Goal: Communication & Community: Answer question/provide support

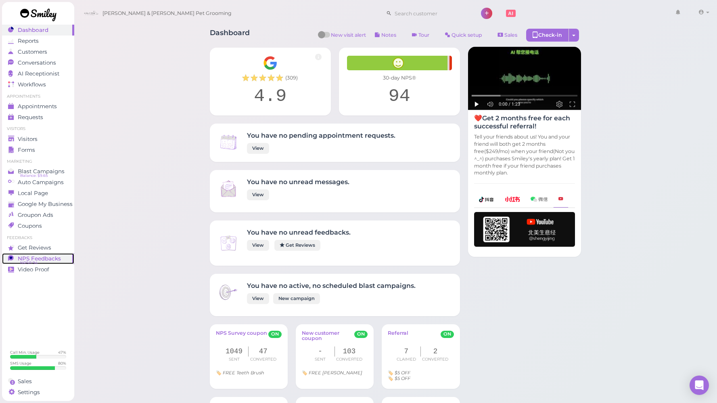
click at [41, 255] on span "NPS Feedbacks" at bounding box center [39, 258] width 43 height 7
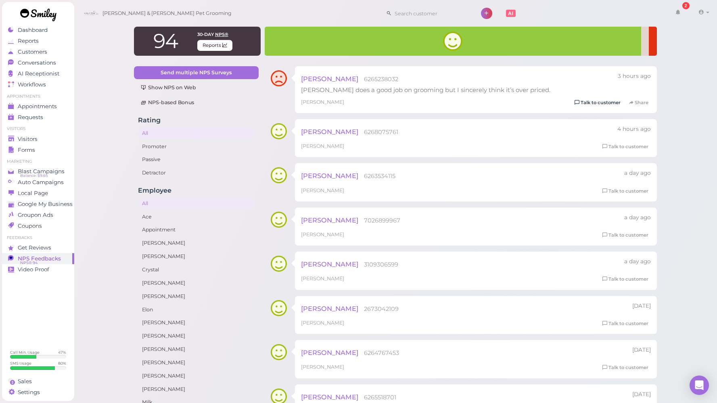
click at [615, 99] on link "Talk to customer" at bounding box center [597, 102] width 51 height 8
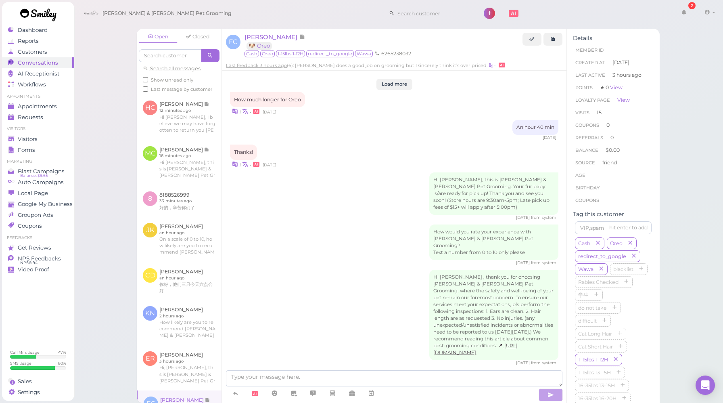
scroll to position [980, 0]
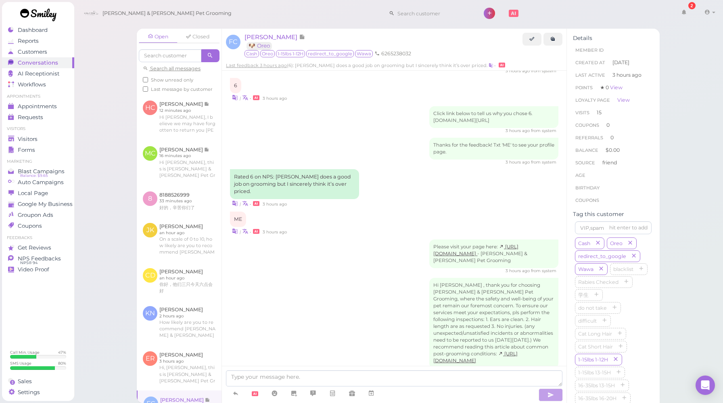
click at [362, 239] on div "Please visit your page here: https://my.smly1.com/l/zeQofkwS - Cody & Miley Pet…" at bounding box center [394, 256] width 328 height 34
click at [391, 240] on div "Please visit your page here: https://my.smly1.com/l/zeQofkwS - Cody & Miley Pet…" at bounding box center [394, 256] width 328 height 34
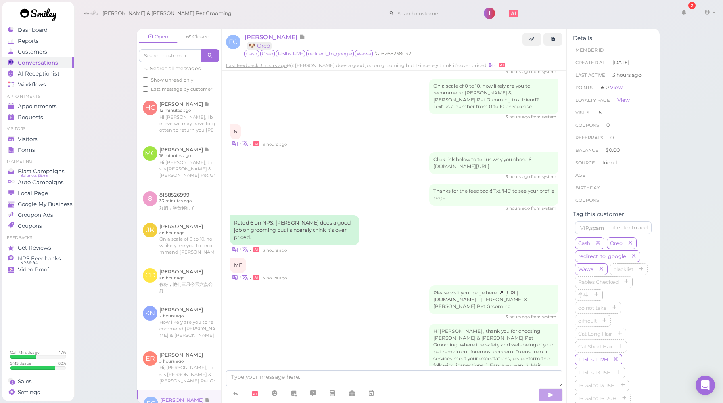
scroll to position [928, 0]
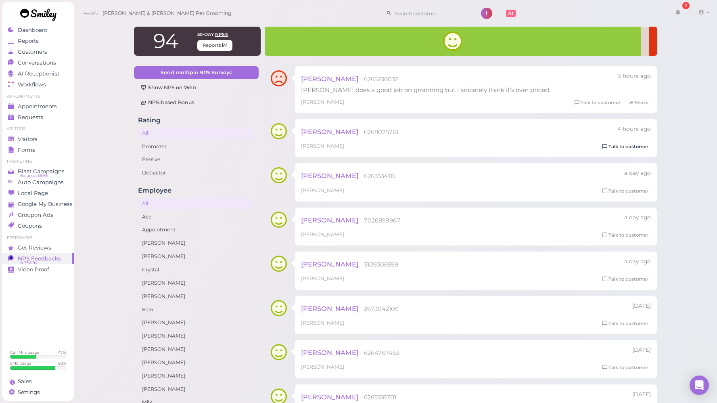
click at [610, 147] on link "Talk to customer" at bounding box center [625, 146] width 51 height 8
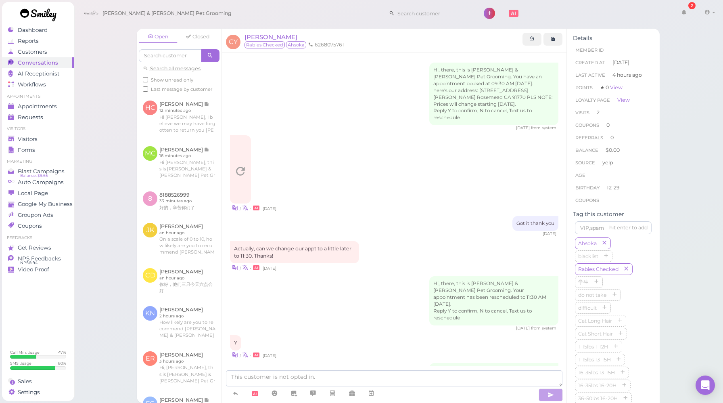
scroll to position [451, 0]
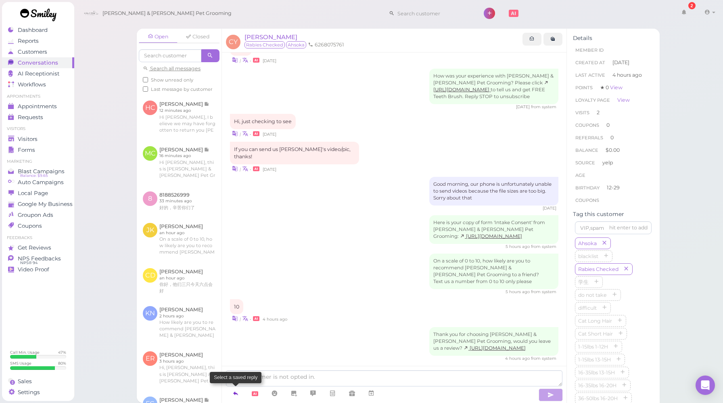
click at [236, 395] on icon at bounding box center [235, 393] width 6 height 8
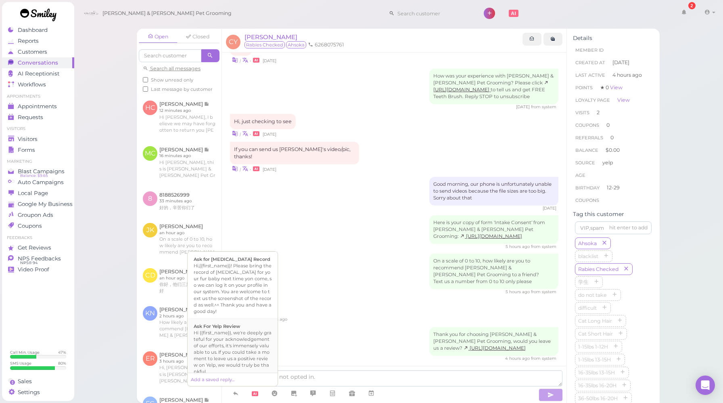
scroll to position [284, 0]
click at [238, 329] on div "Hi {{first_name}}, we're deeply grateful for your acknowledgement of our effort…" at bounding box center [233, 351] width 78 height 45
type textarea "Hi {{first_name}}, we're deeply grateful for your acknowledgement of our effort…"
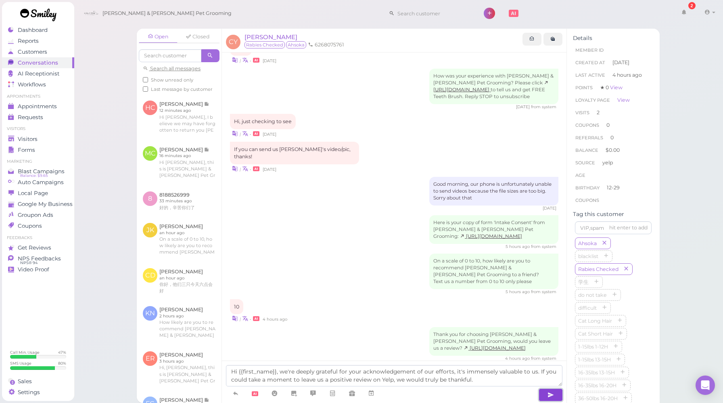
click at [544, 393] on button "button" at bounding box center [551, 394] width 24 height 13
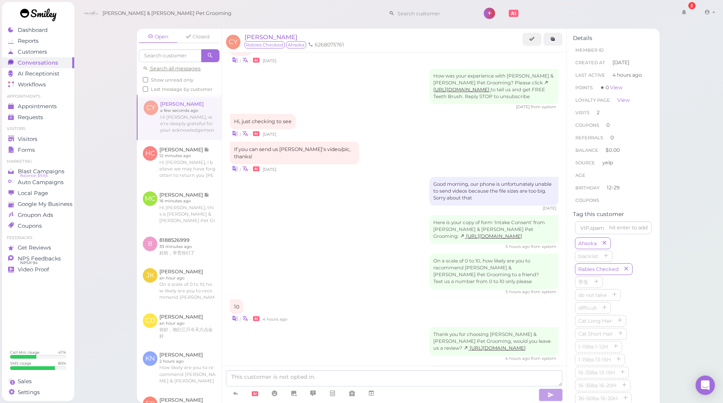
scroll to position [497, 0]
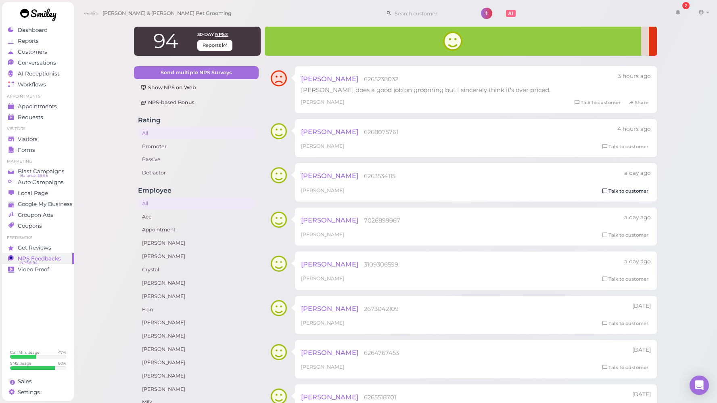
click at [633, 192] on link "Talk to customer" at bounding box center [625, 191] width 51 height 8
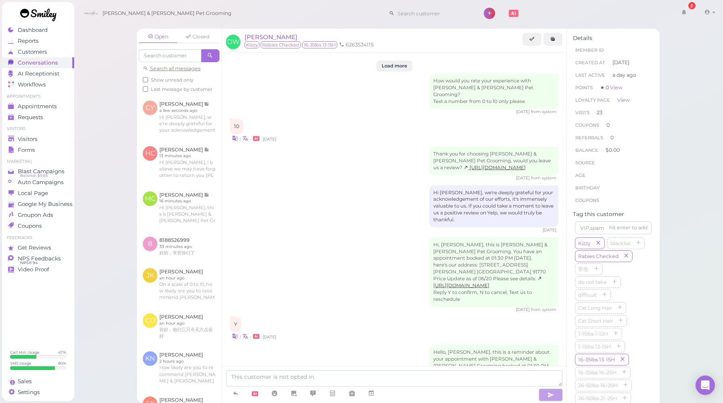
scroll to position [1242, 0]
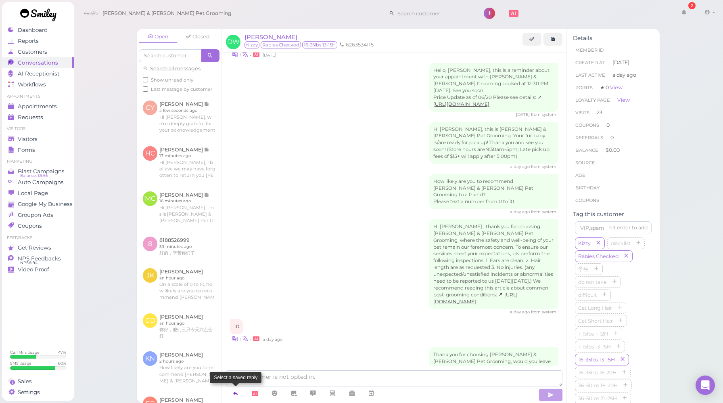
click at [234, 391] on icon at bounding box center [235, 393] width 6 height 8
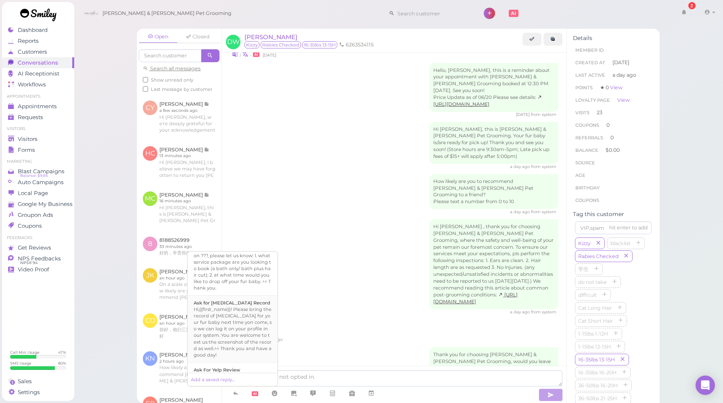
scroll to position [297, 0]
click at [224, 328] on div "Hi {{first_name}}, we're deeply grateful for your acknowledgement of our effort…" at bounding box center [233, 338] width 78 height 45
type textarea "Hi {{first_name}}, we're deeply grateful for your acknowledgement of our effort…"
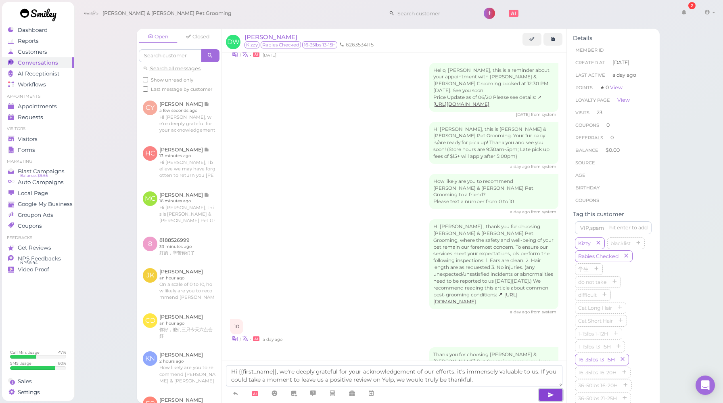
click at [548, 393] on icon "button" at bounding box center [551, 395] width 6 height 8
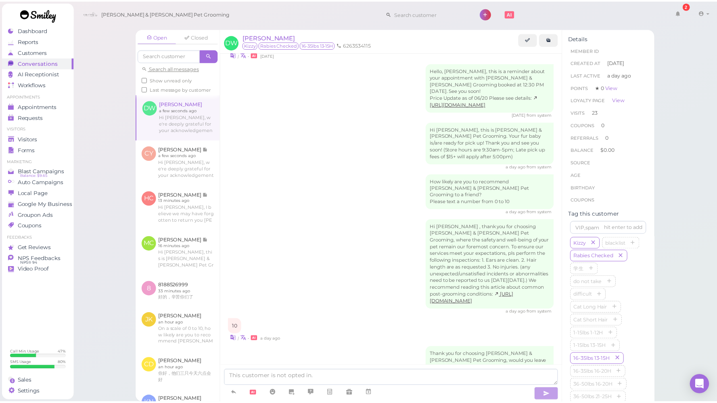
scroll to position [1289, 0]
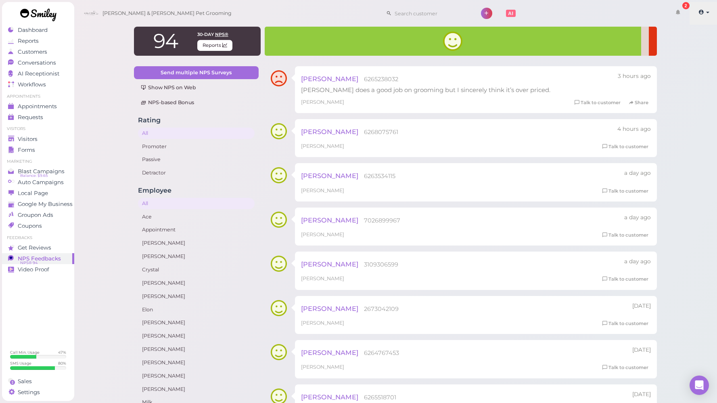
click at [708, 15] on link at bounding box center [704, 13] width 29 height 23
click at [678, 61] on link "Logout" at bounding box center [685, 61] width 66 height 10
